Goal: Navigation & Orientation: Find specific page/section

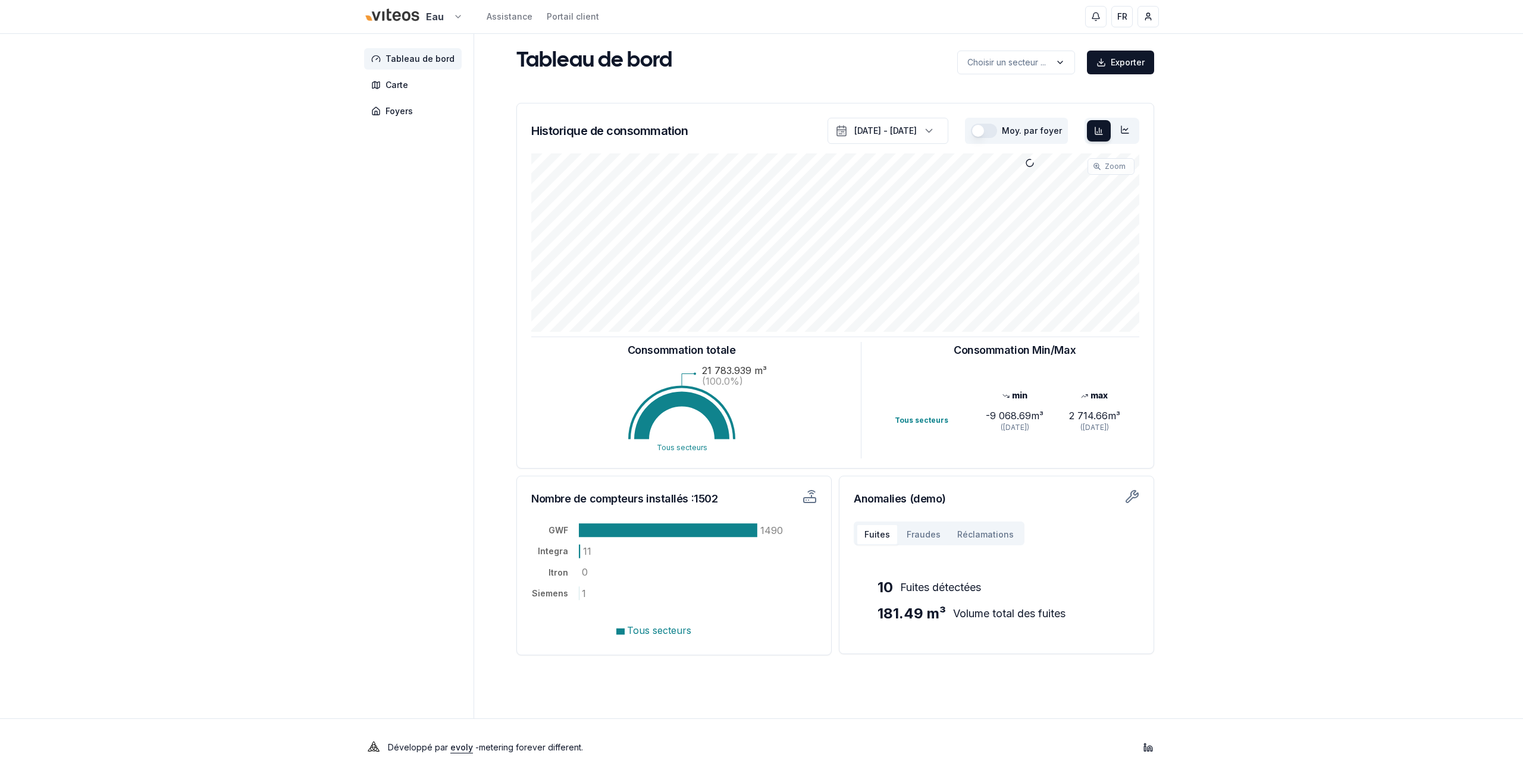
click at [442, 19] on html "Eau Assistance Portail client FR [PERSON_NAME] Tableau de bord Carte Foyers Tab…" at bounding box center [761, 388] width 1523 height 776
click at [398, 65] on link "Viteos - CAD" at bounding box center [413, 55] width 146 height 21
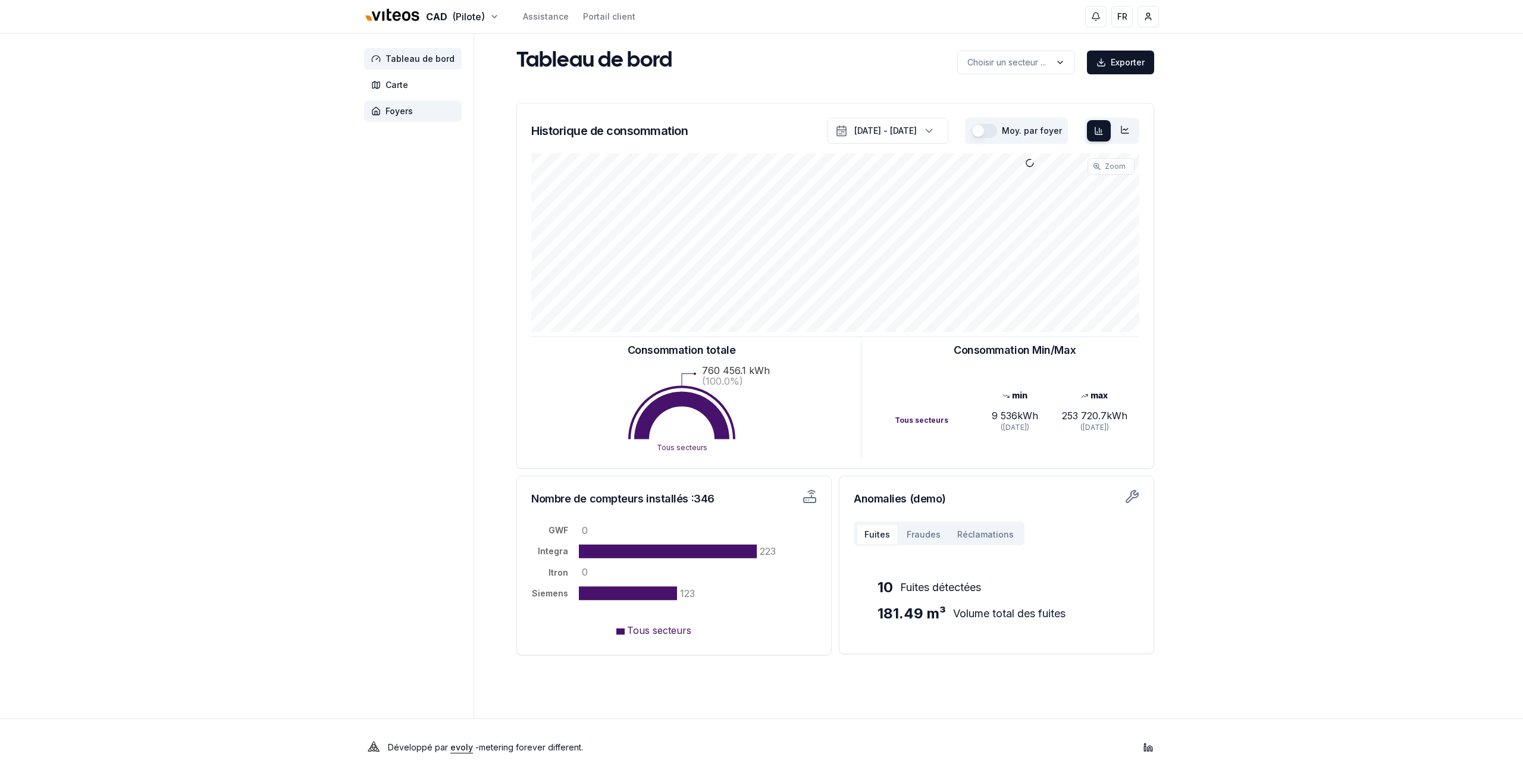
click at [400, 112] on span "Foyers" at bounding box center [398, 111] width 27 height 12
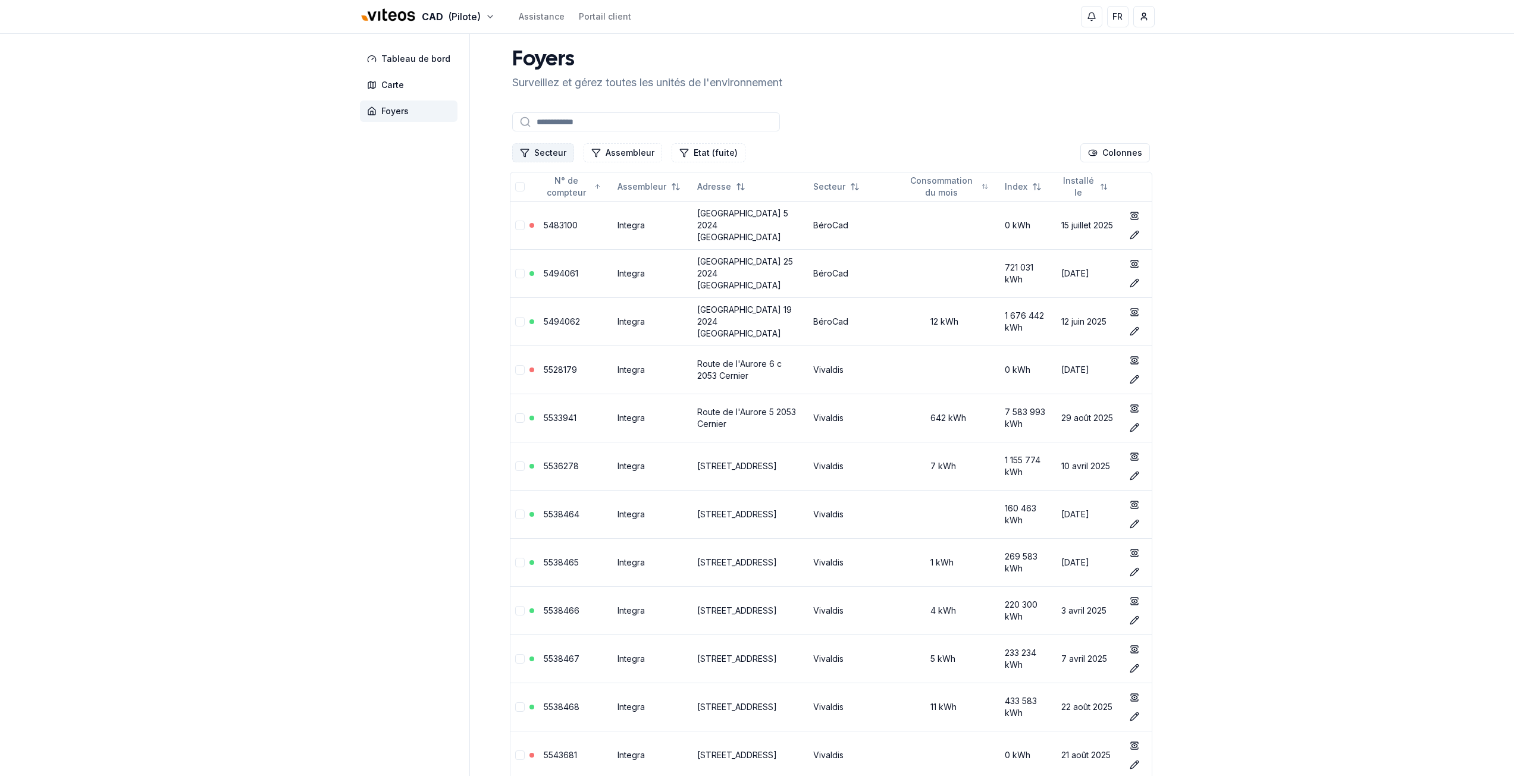
click at [524, 155] on icon "Filtrer les lignes" at bounding box center [525, 153] width 10 height 10
click at [521, 219] on div "Suggestions" at bounding box center [525, 223] width 10 height 10
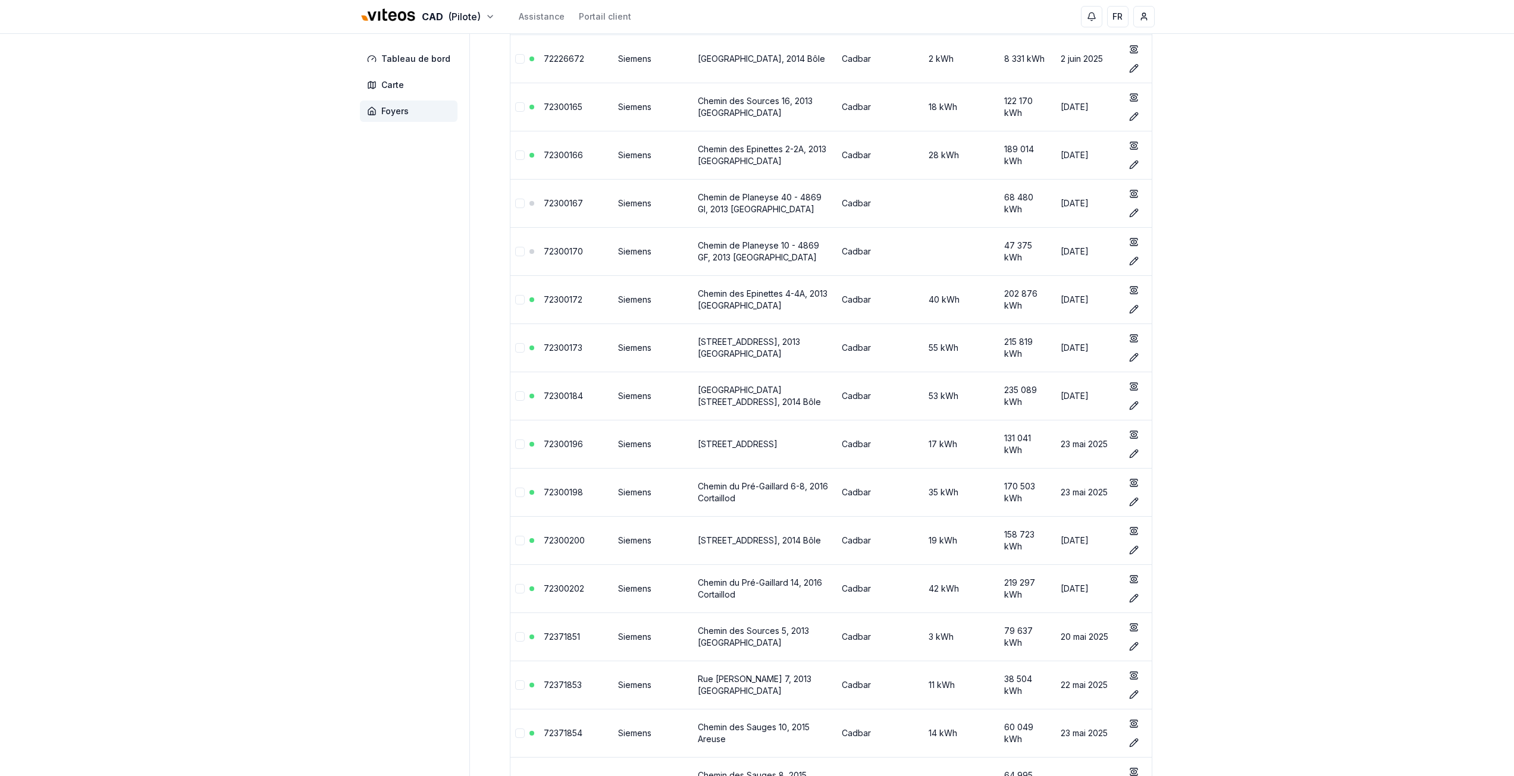
scroll to position [0, 0]
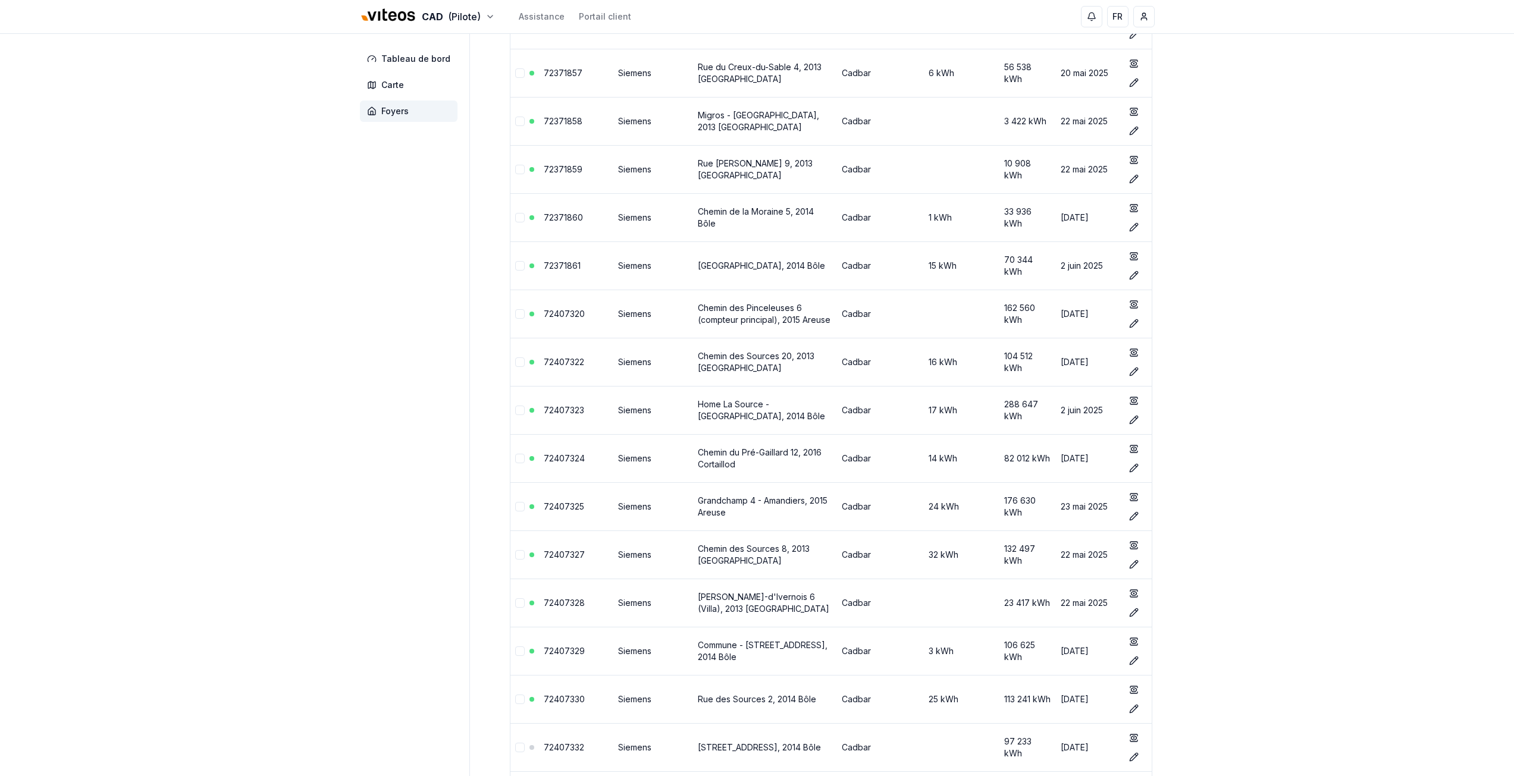
scroll to position [5068, 0]
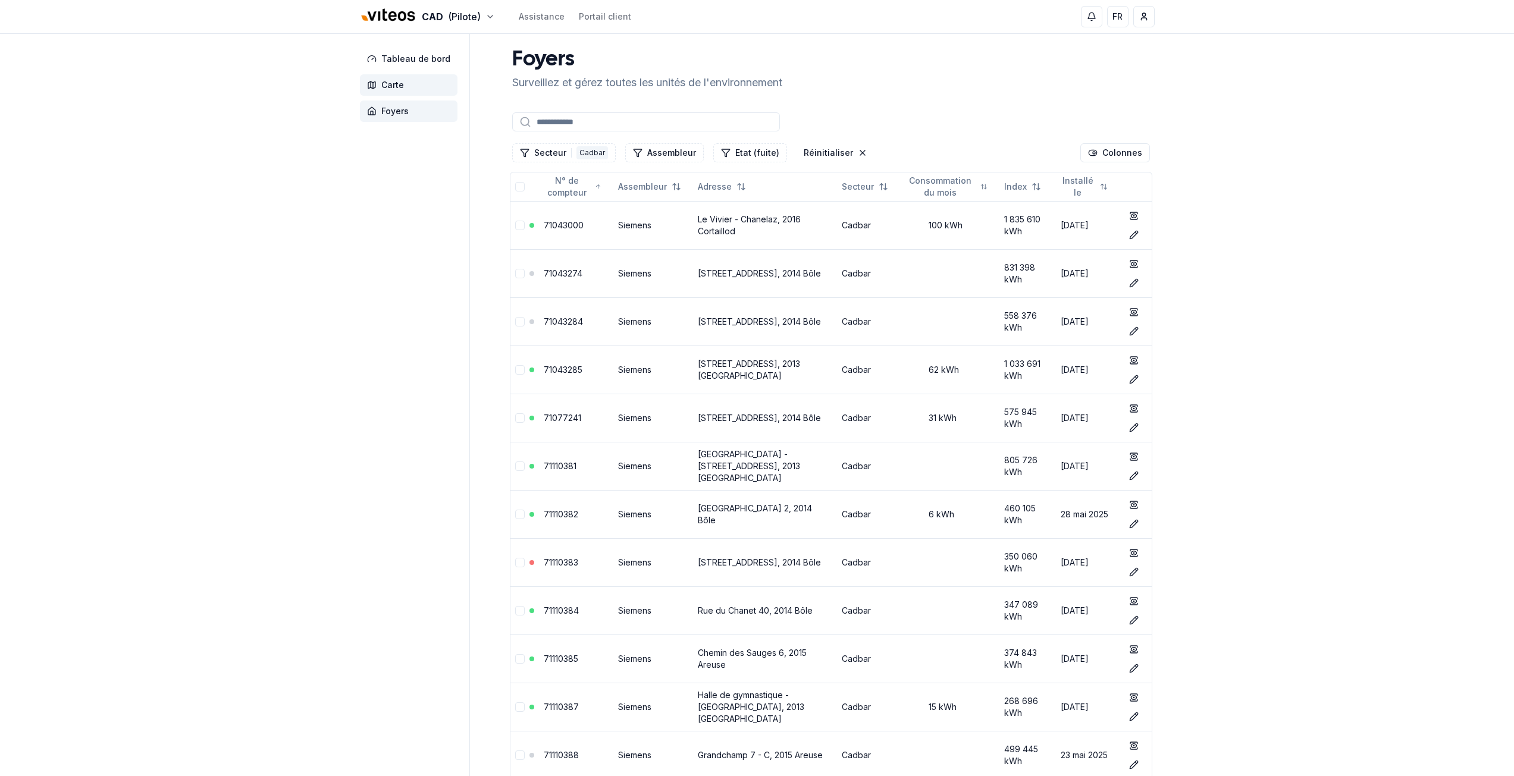
click at [388, 83] on span "Carte" at bounding box center [392, 85] width 23 height 12
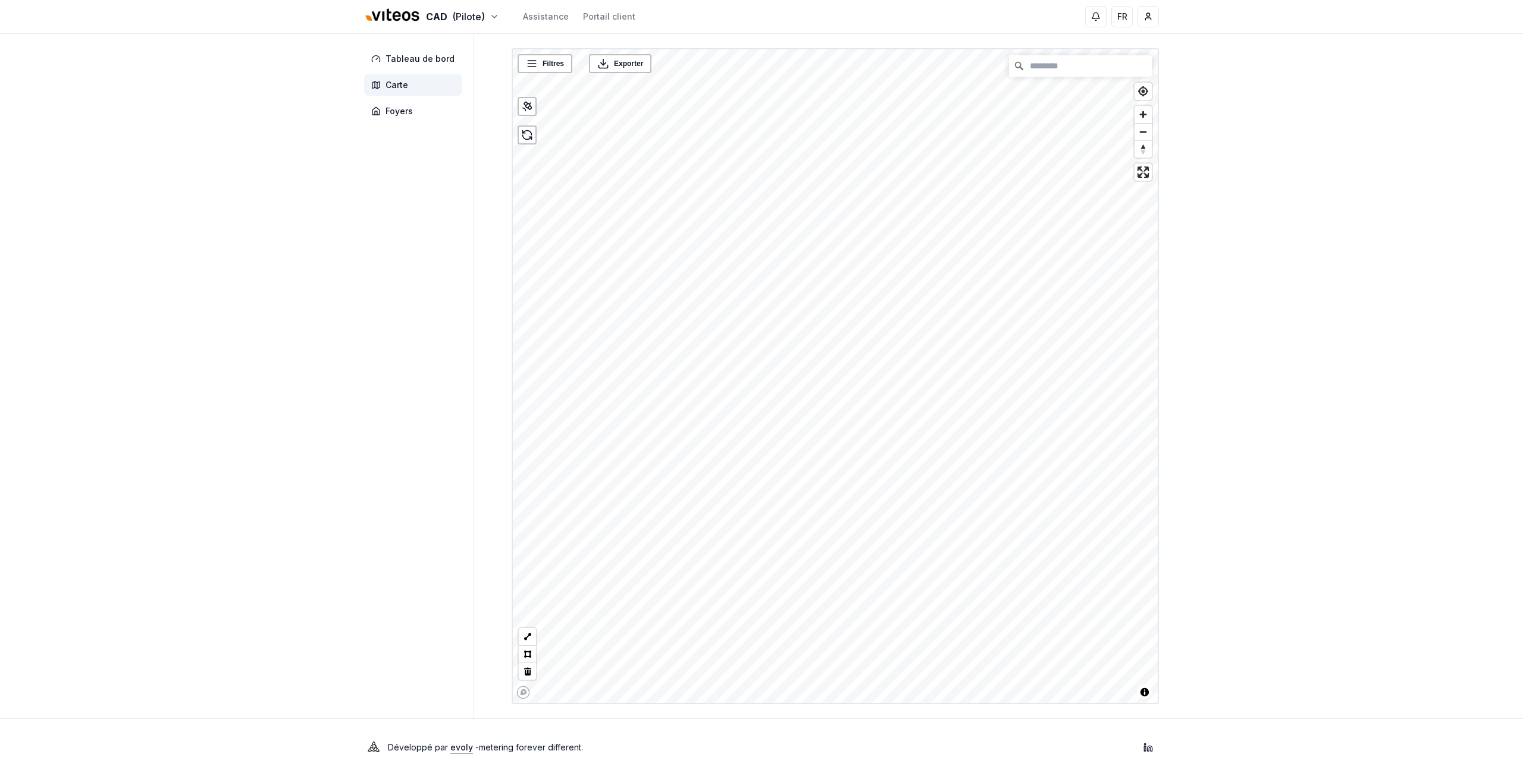
click at [884, 0] on html "CAD (Pilote) Assistance Portail client FR [PERSON_NAME] Tableau de bord Carte F…" at bounding box center [761, 388] width 1523 height 776
click at [209, 193] on div "CAD (Pilote) Assistance Portail client FR [PERSON_NAME] Tableau de bord Carte F…" at bounding box center [761, 388] width 1523 height 776
